Goal: Information Seeking & Learning: Learn about a topic

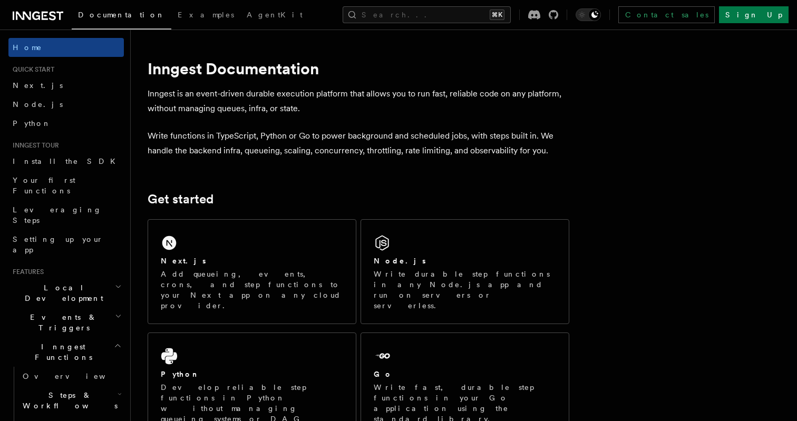
click at [102, 337] on h2 "Inngest Functions" at bounding box center [65, 352] width 115 height 30
click at [406, 5] on div "Documentation Examples AgentKit Search... ⌘K Contact sales Sign Up" at bounding box center [398, 15] width 797 height 30
click at [405, 9] on button "Search... ⌘K" at bounding box center [427, 14] width 168 height 17
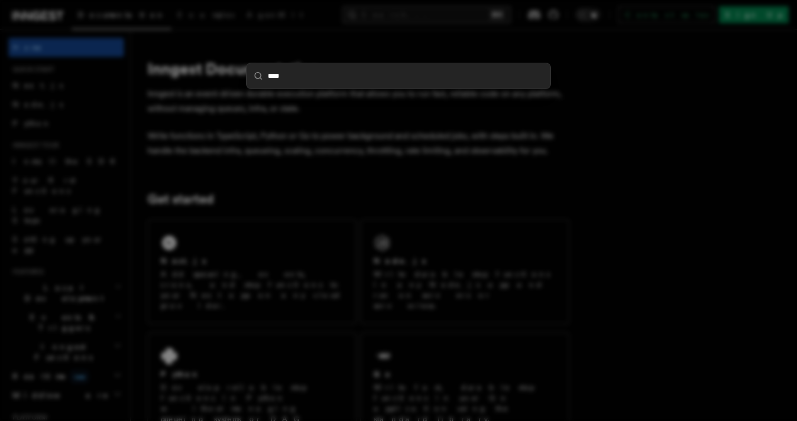
type input "*****"
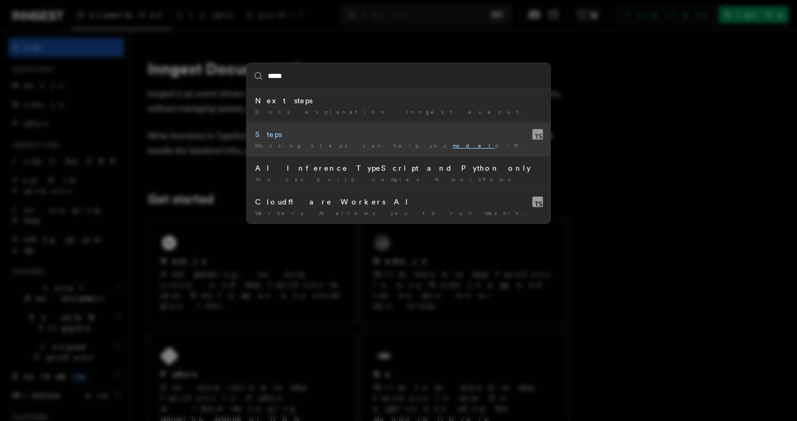
click at [414, 146] on div "Mocking steps can help you model different paths and situations …" at bounding box center [398, 146] width 287 height 8
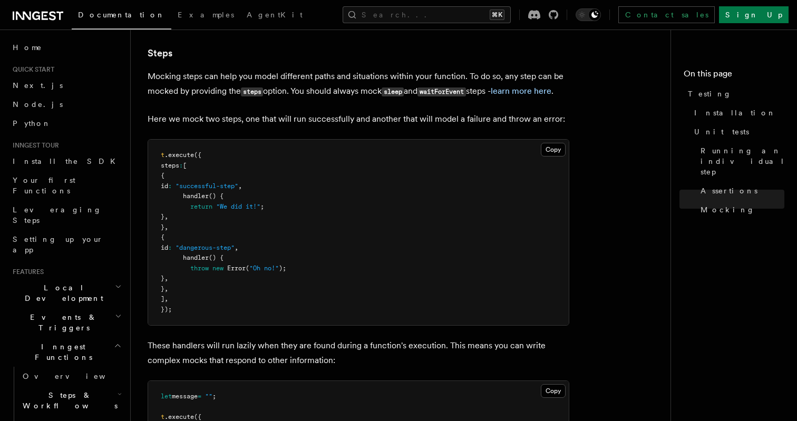
scroll to position [2403, 0]
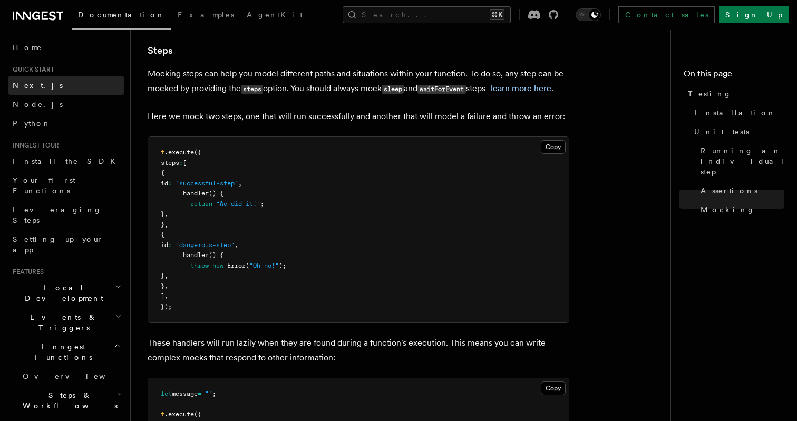
click at [41, 90] on link "Next.js" at bounding box center [65, 85] width 115 height 19
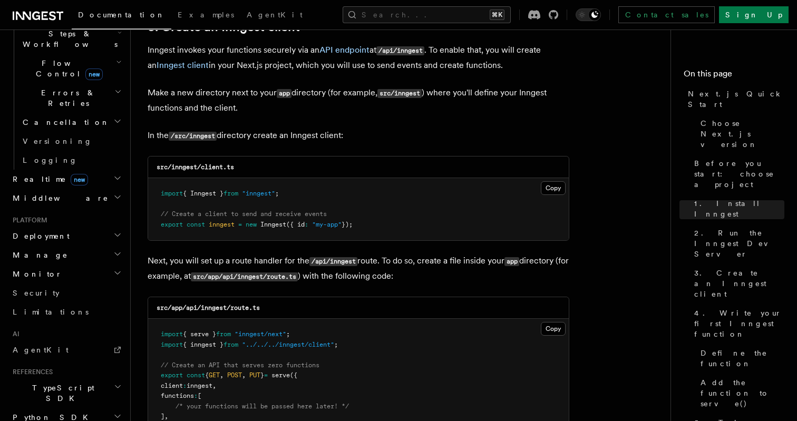
scroll to position [355, 0]
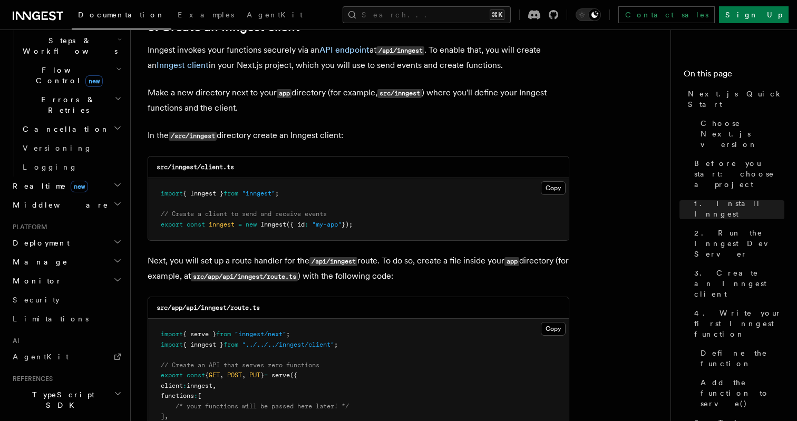
click at [81, 177] on h2 "Realtime new" at bounding box center [65, 186] width 115 height 19
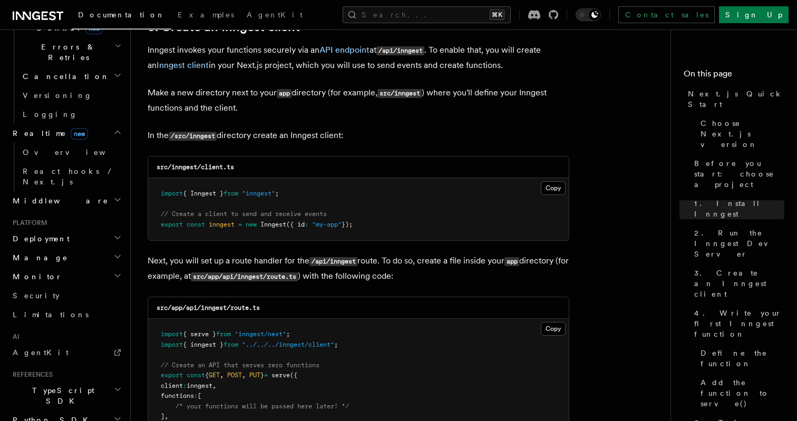
scroll to position [460, 0]
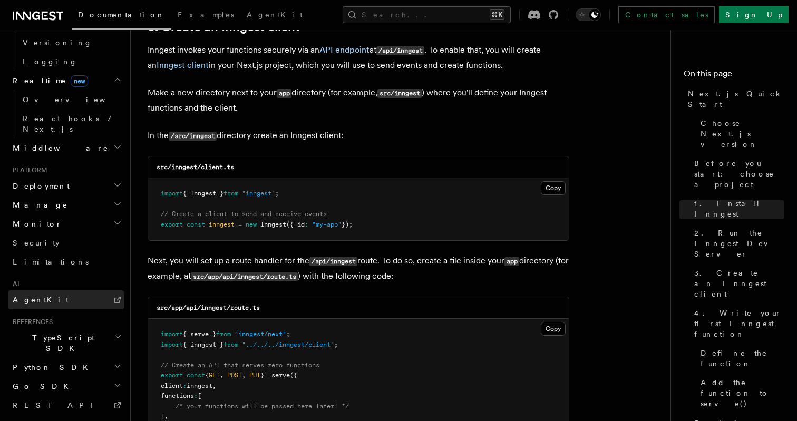
click at [68, 290] on link "AgentKit" at bounding box center [65, 299] width 115 height 19
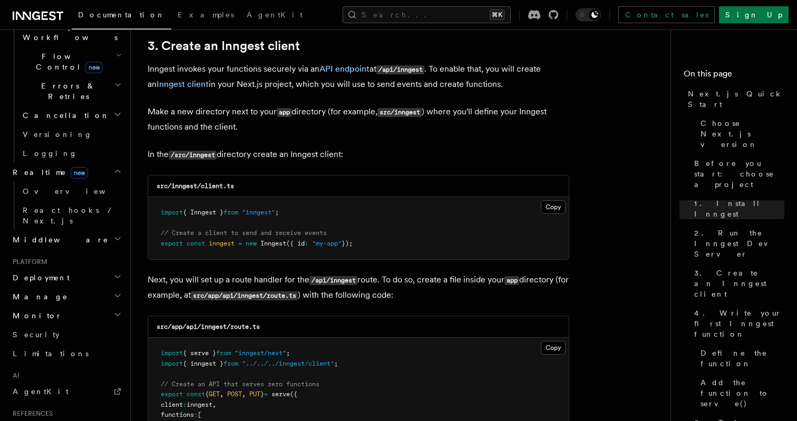
scroll to position [320, 0]
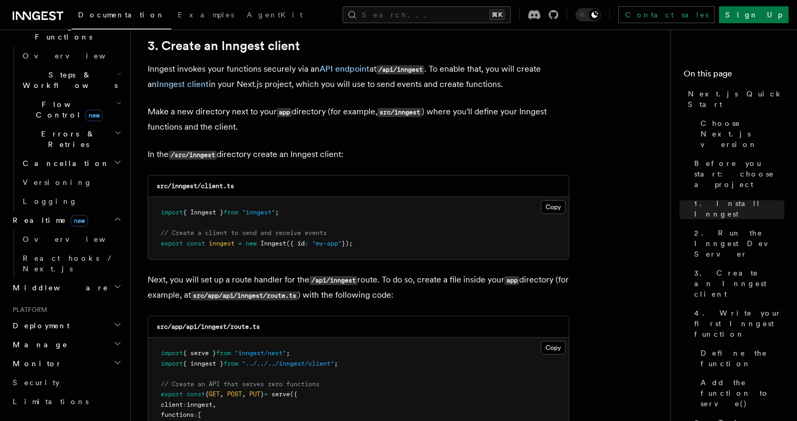
click at [70, 278] on h2 "Middleware" at bounding box center [65, 287] width 115 height 19
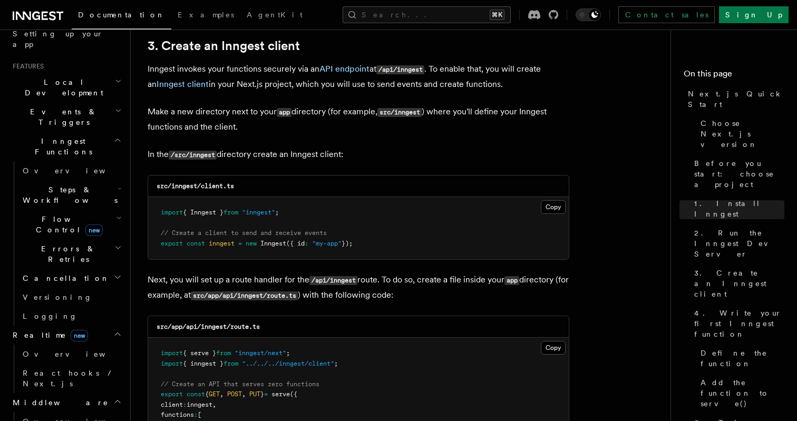
scroll to position [204, 0]
click at [79, 185] on span "Steps & Workflows" at bounding box center [67, 195] width 99 height 21
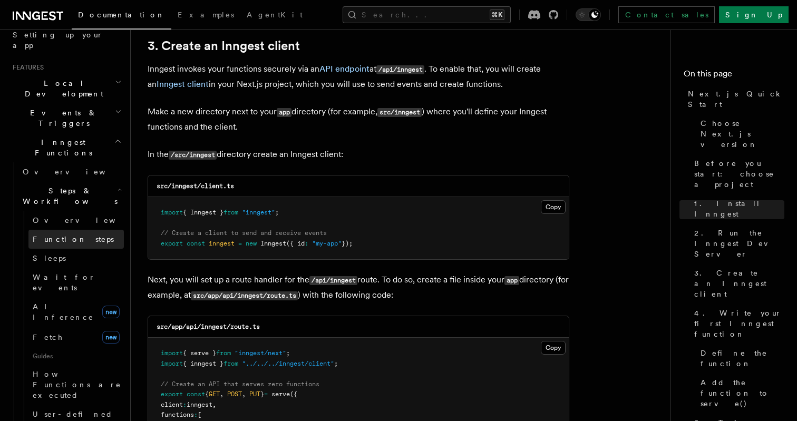
click at [74, 235] on span "Function steps" at bounding box center [73, 239] width 81 height 8
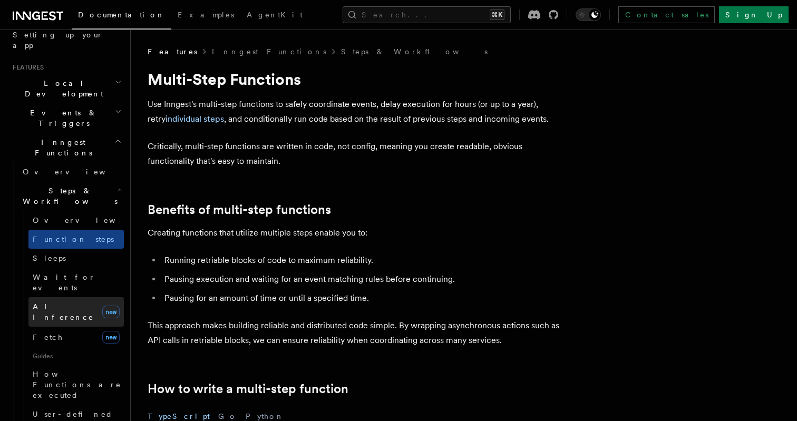
click at [71, 302] on span "AI Inference" at bounding box center [63, 311] width 61 height 19
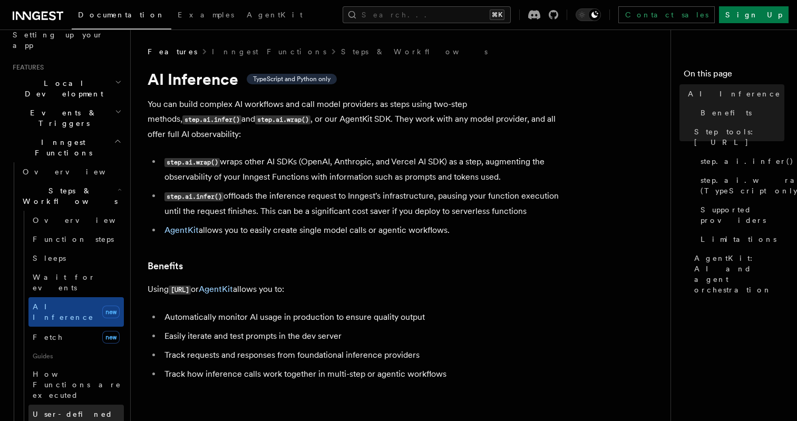
click at [77, 405] on link "User-defined Workflows" at bounding box center [75, 420] width 95 height 30
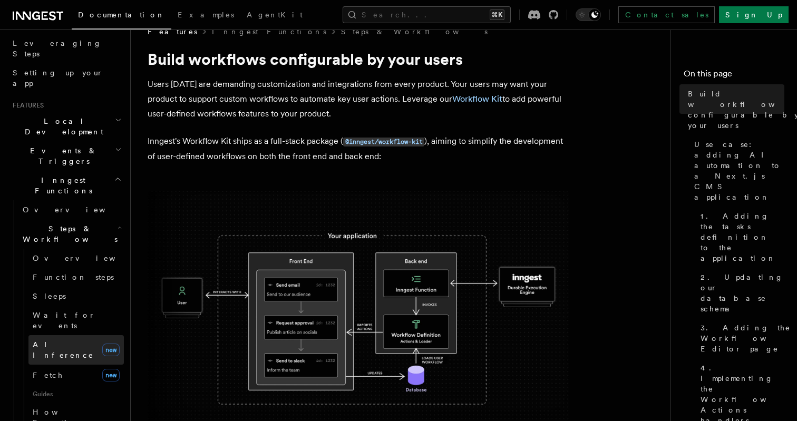
scroll to position [134, 0]
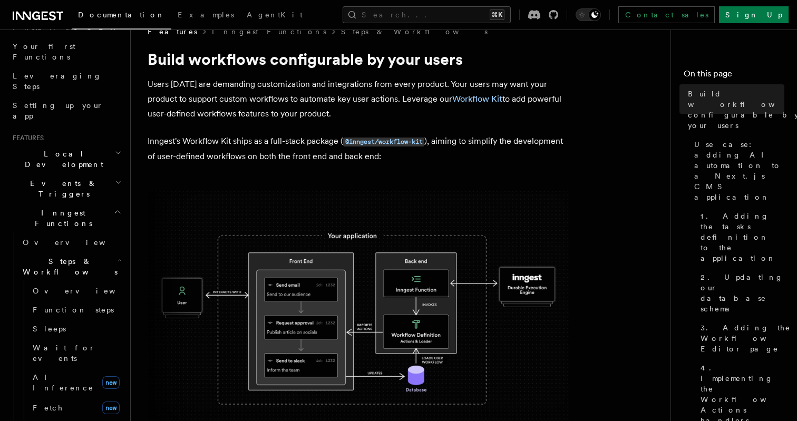
click at [70, 174] on h2 "Events & Triggers" at bounding box center [65, 189] width 115 height 30
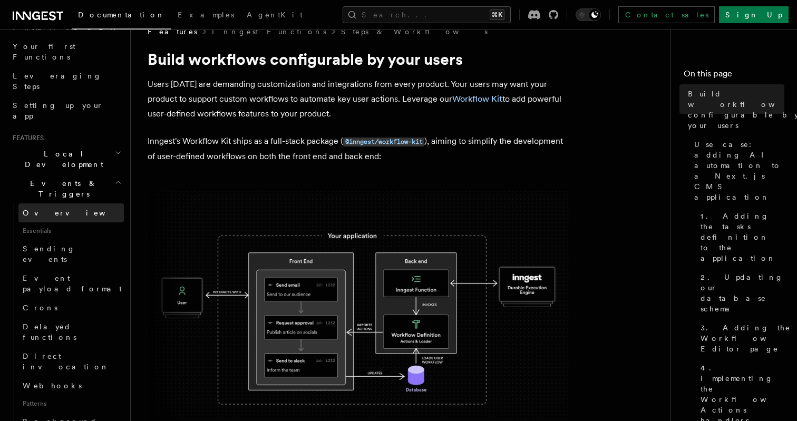
click at [64, 203] on link "Overview" at bounding box center [70, 212] width 105 height 19
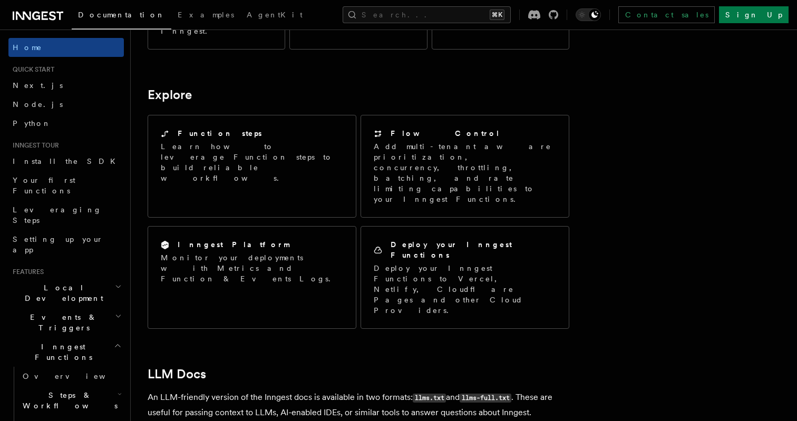
scroll to position [924, 0]
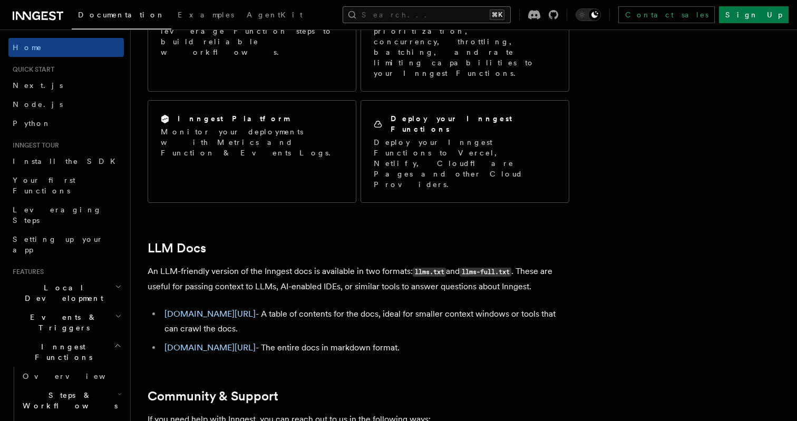
click at [452, 17] on button "Search... ⌘K" at bounding box center [427, 14] width 168 height 17
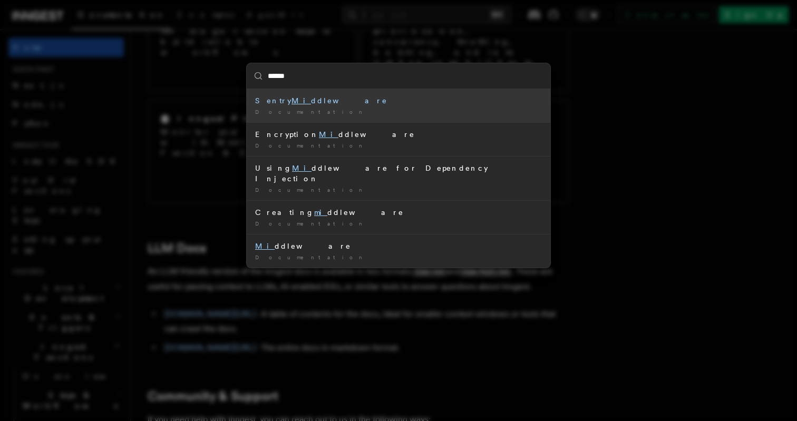
type input "*******"
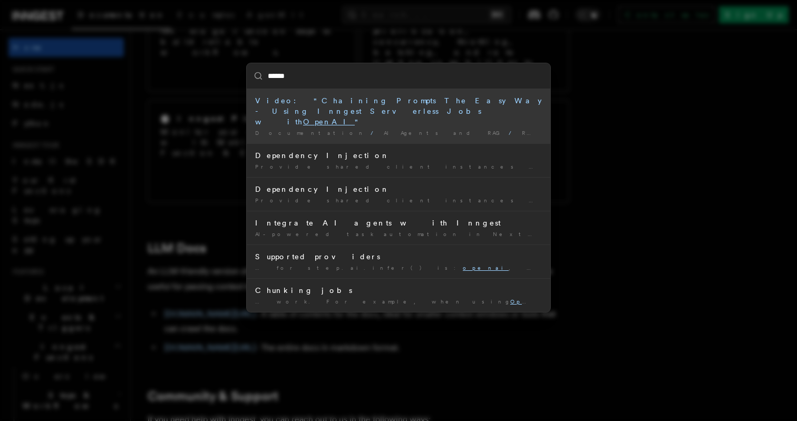
type input "******"
click at [570, 152] on div "****** Video: "Chaining Prompts The Easy Way - Using Inngest Serverless Jobs wi…" at bounding box center [398, 210] width 797 height 421
